Goal: Information Seeking & Learning: Find specific page/section

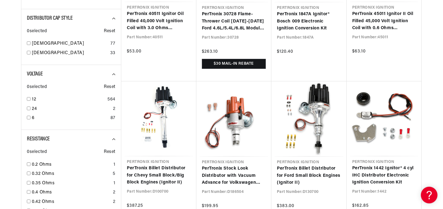
scroll to position [458, 0]
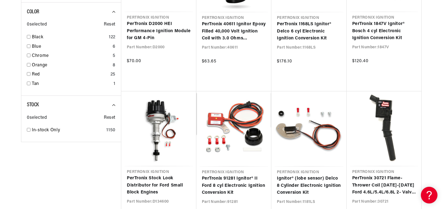
scroll to position [916, 0]
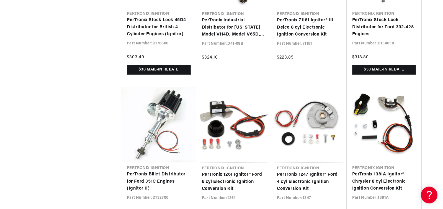
scroll to position [1405, 0]
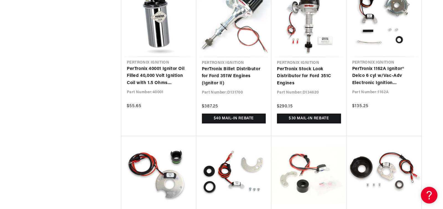
scroll to position [1816, 0]
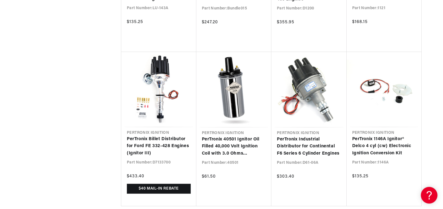
scroll to position [2337, 0]
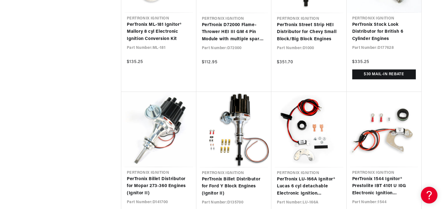
scroll to position [2794, 0]
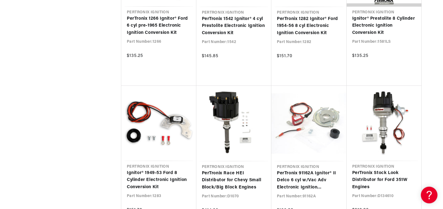
scroll to position [3063, 0]
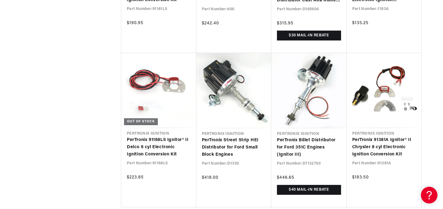
scroll to position [3710, 0]
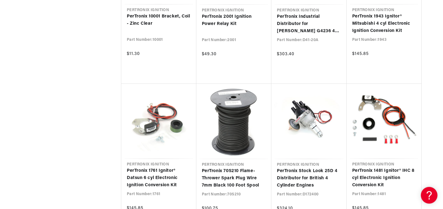
scroll to position [4152, 0]
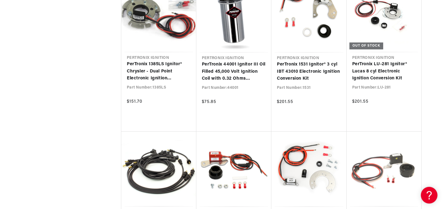
scroll to position [4594, 0]
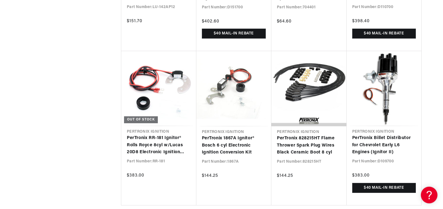
scroll to position [5099, 0]
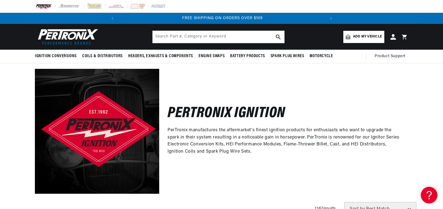
scroll to position [0, 207]
click at [235, 37] on input "text" at bounding box center [219, 37] width 132 height 12
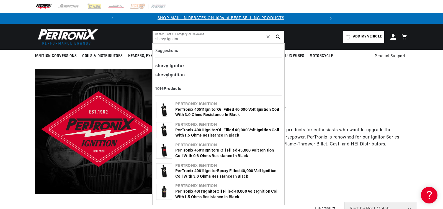
scroll to position [0, 0]
type input "shevy ignitor"
click at [276, 41] on button "search button" at bounding box center [278, 37] width 12 height 12
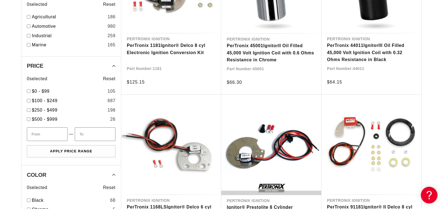
scroll to position [521, 0]
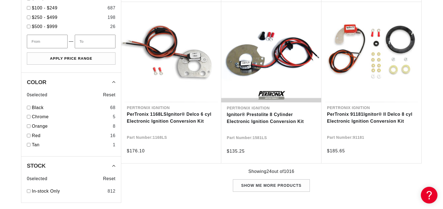
type input "ignitor"
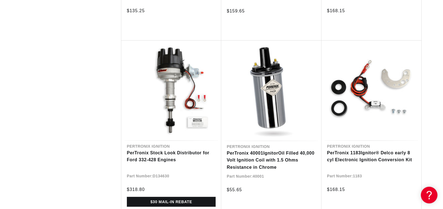
scroll to position [1326, 0]
